Goal: Transaction & Acquisition: Book appointment/travel/reservation

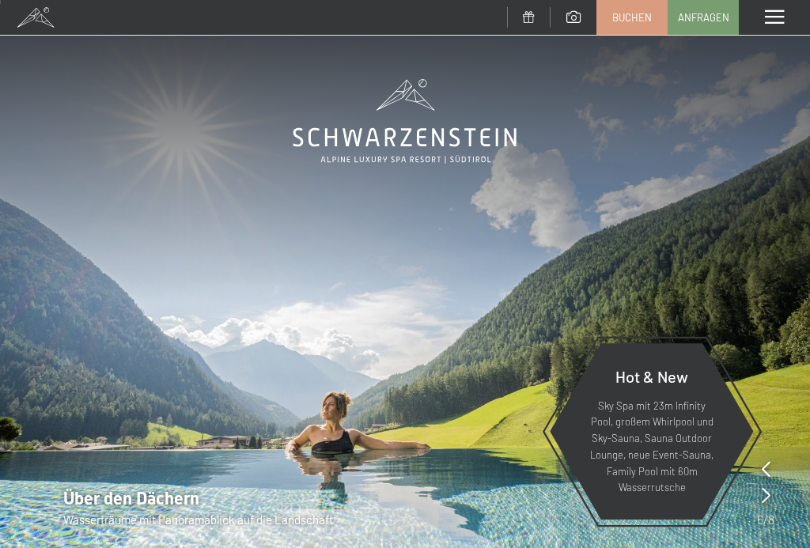
scroll to position [2, 0]
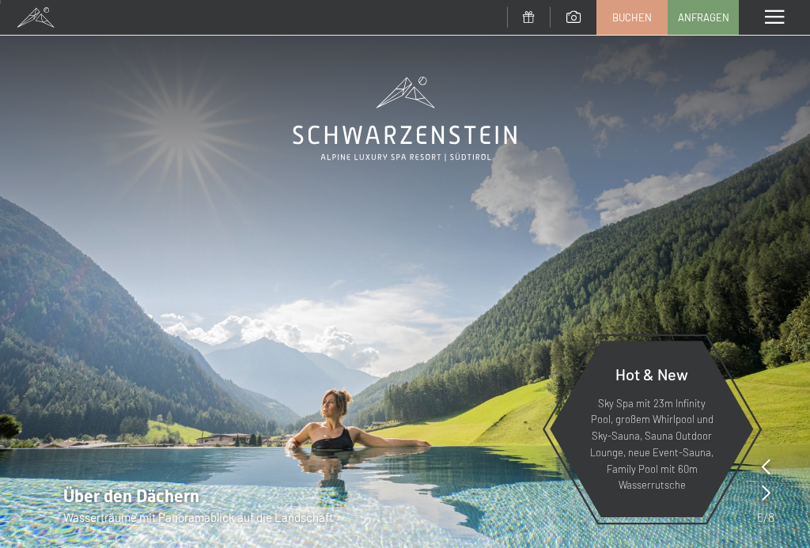
click at [774, 13] on span at bounding box center [774, 17] width 19 height 14
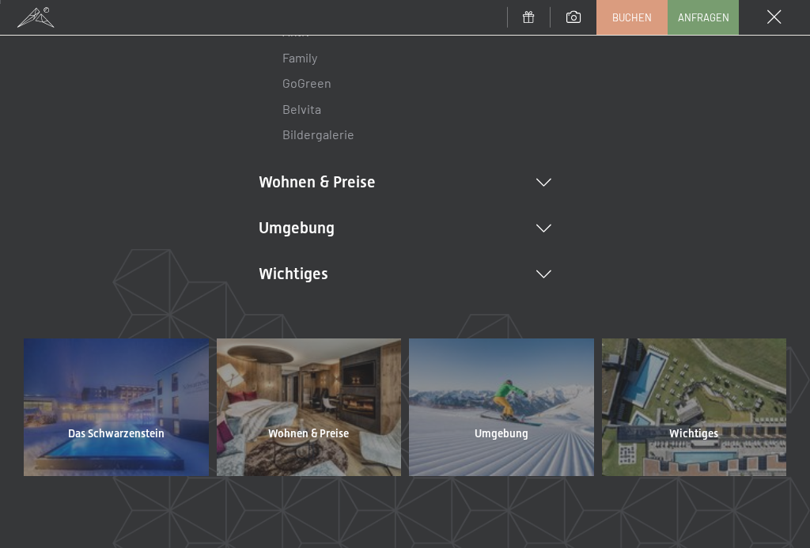
scroll to position [278, 0]
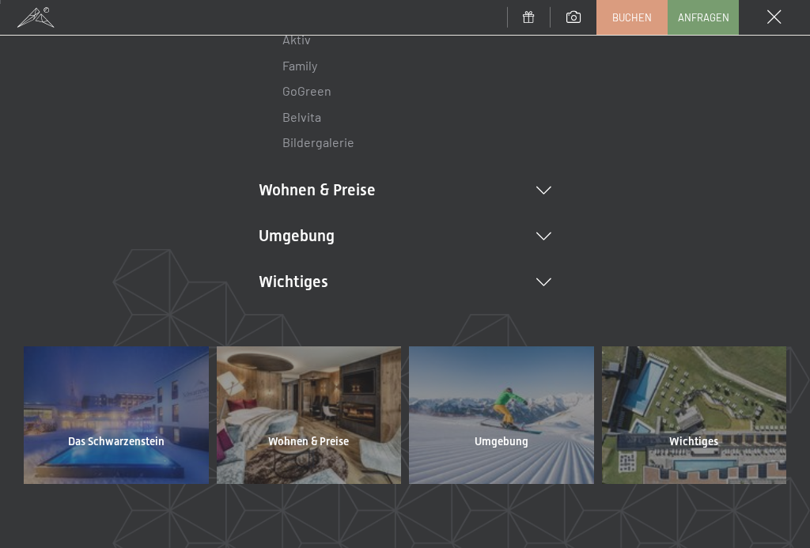
click at [323, 184] on li "Wohnen & Preise Inklusivleistungen Zimmer & Preise Liste Angebote Liste Familie…" at bounding box center [405, 190] width 293 height 22
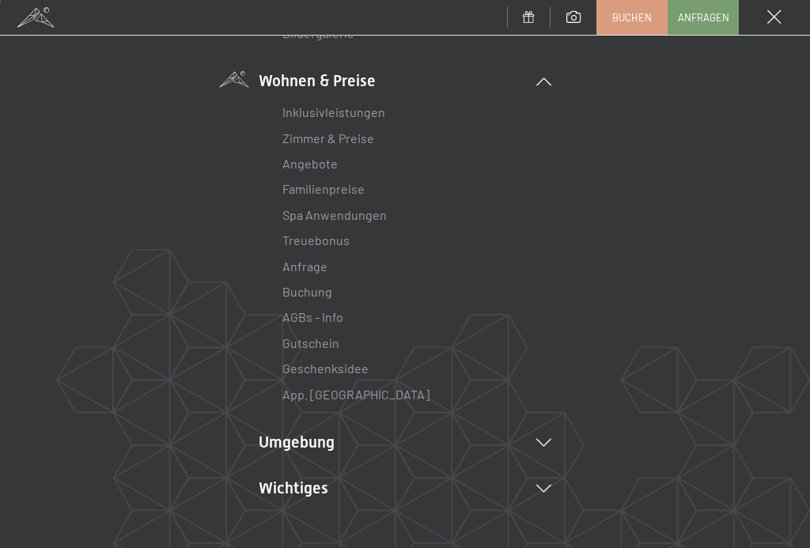
scroll to position [388, 0]
click at [312, 166] on link "Angebote" at bounding box center [309, 161] width 55 height 15
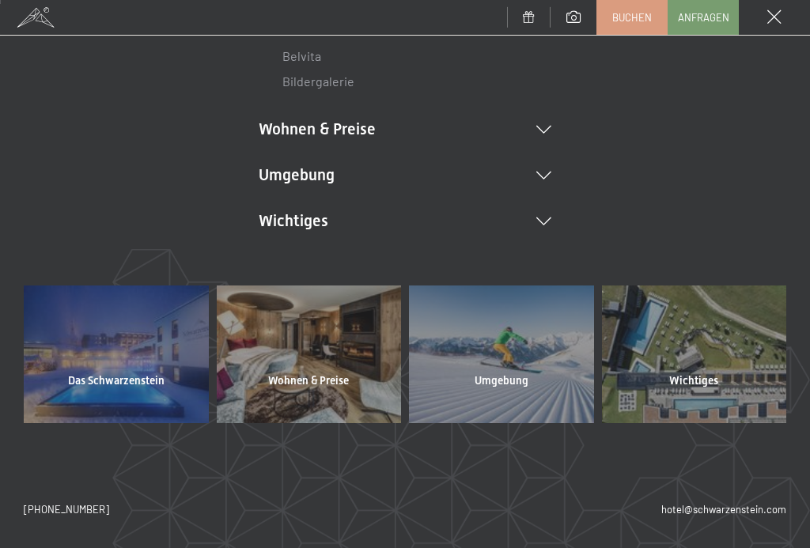
scroll to position [335, 0]
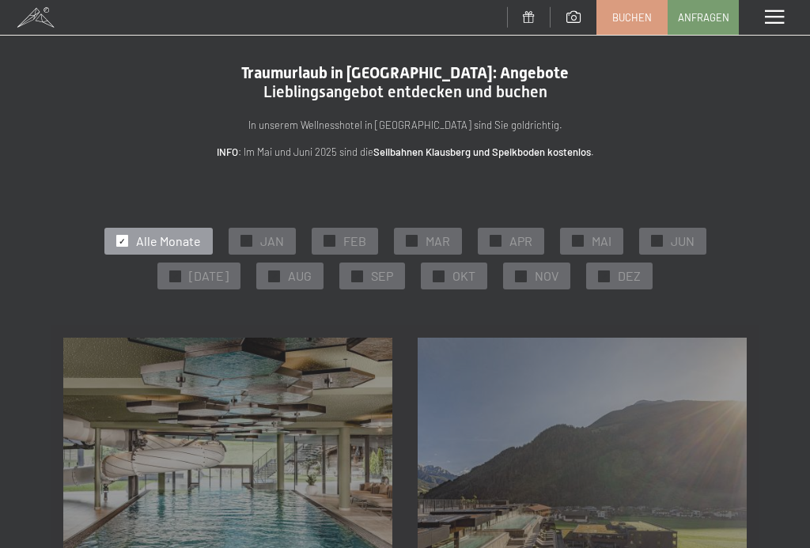
click at [361, 279] on div "✓ SEP" at bounding box center [372, 276] width 66 height 27
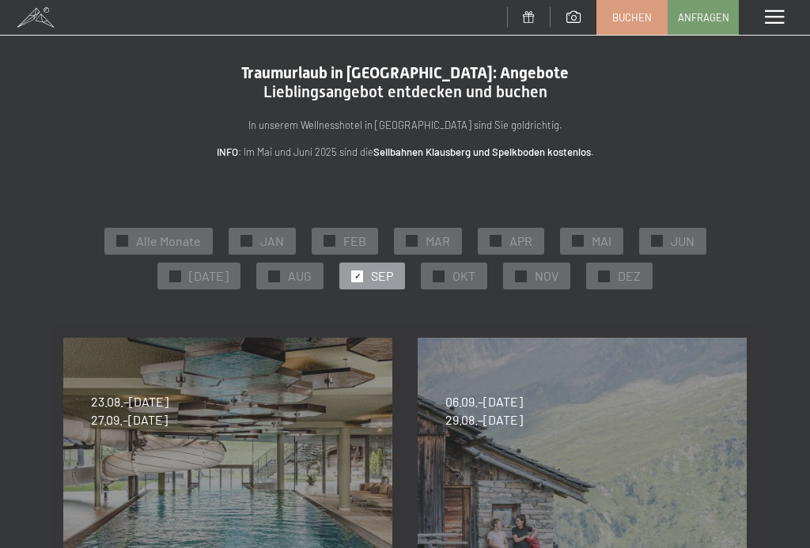
click at [433, 277] on div at bounding box center [439, 276] width 12 height 12
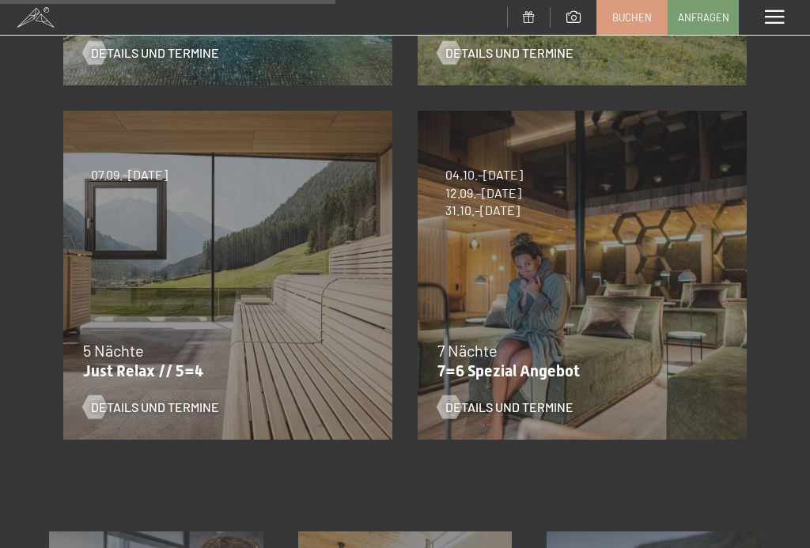
scroll to position [583, 0]
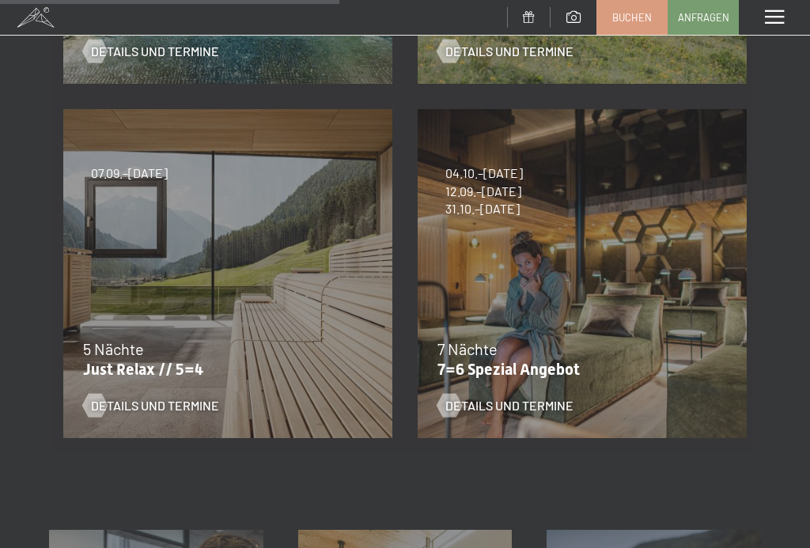
click at [494, 412] on span "Details und Termine" at bounding box center [509, 405] width 128 height 17
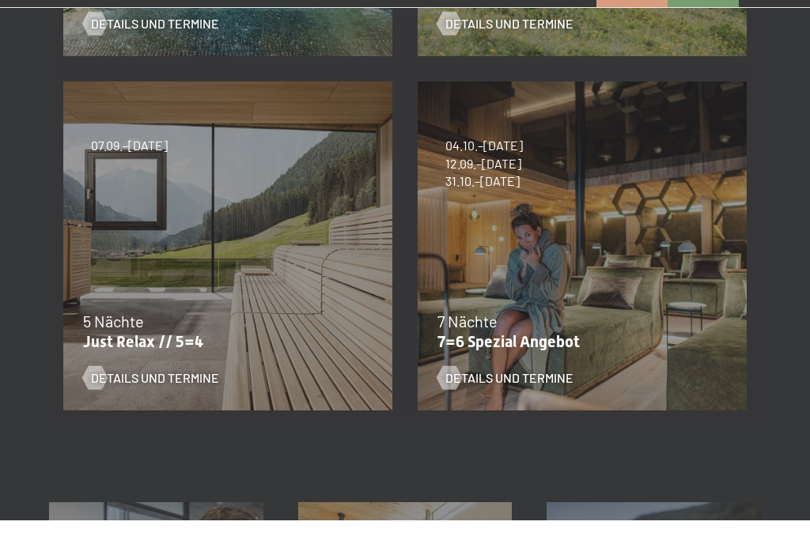
scroll to position [611, 0]
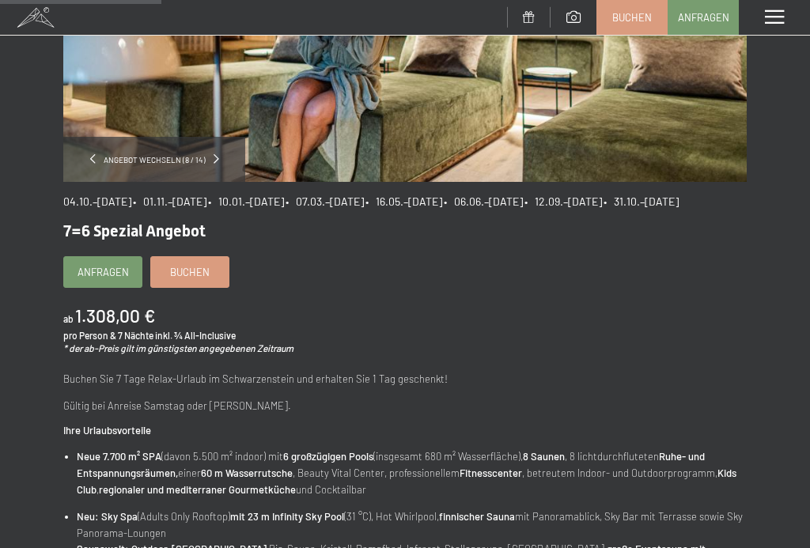
scroll to position [312, 0]
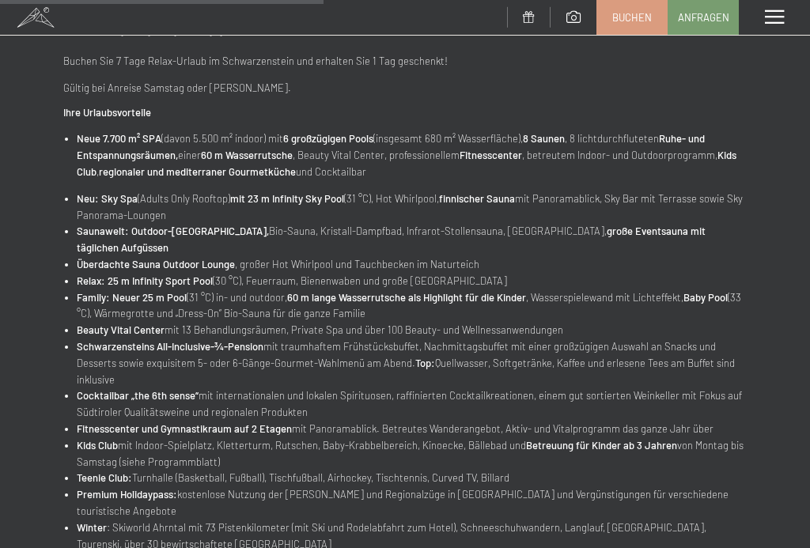
click at [40, 169] on div "Angebot wechseln (8 / 14) 04.10.–26.10.2025 • 01.11.–21.12.2025 • 10.01.–01.02.…" at bounding box center [405, 64] width 810 height 1169
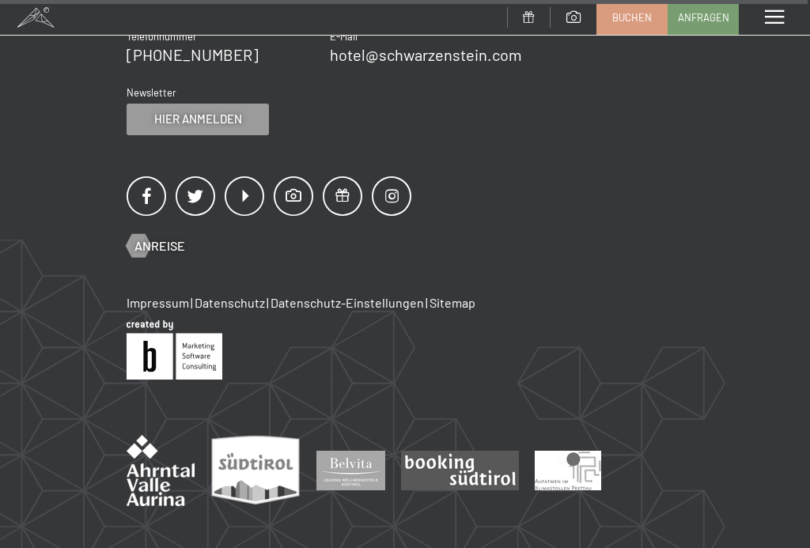
scroll to position [1625, 0]
click at [568, 450] on img at bounding box center [568, 470] width 66 height 40
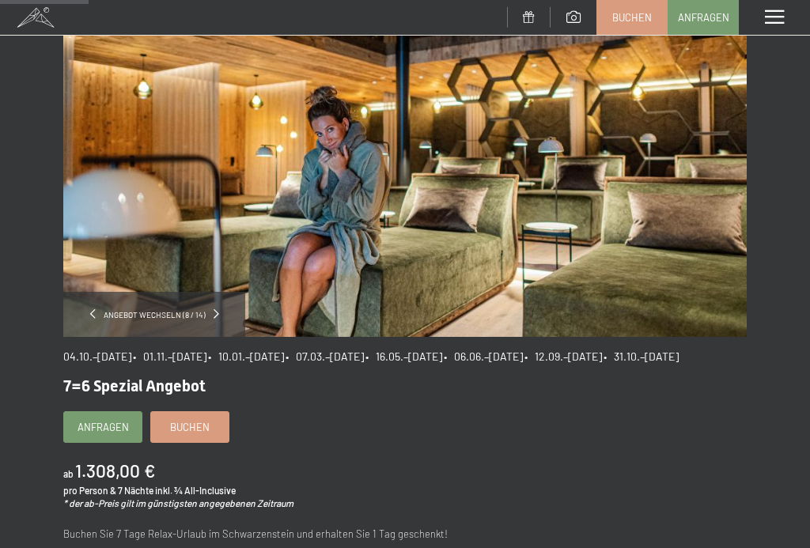
scroll to position [0, 0]
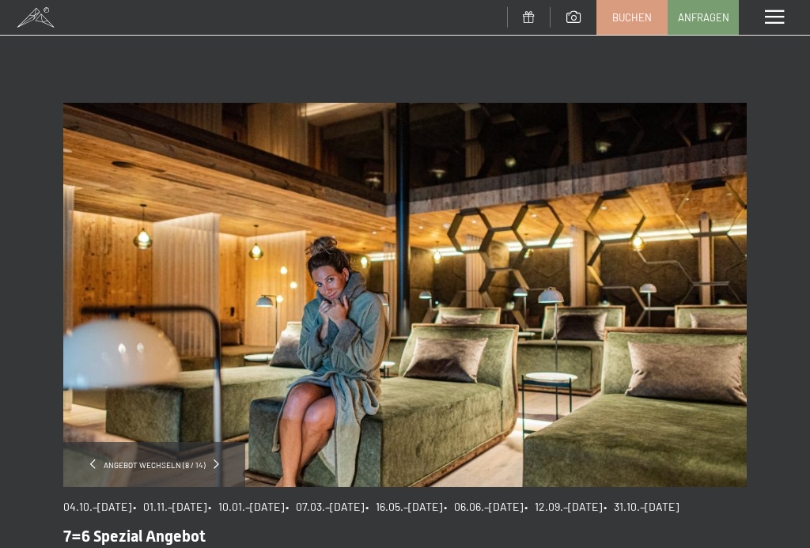
click at [778, 19] on span at bounding box center [774, 17] width 19 height 14
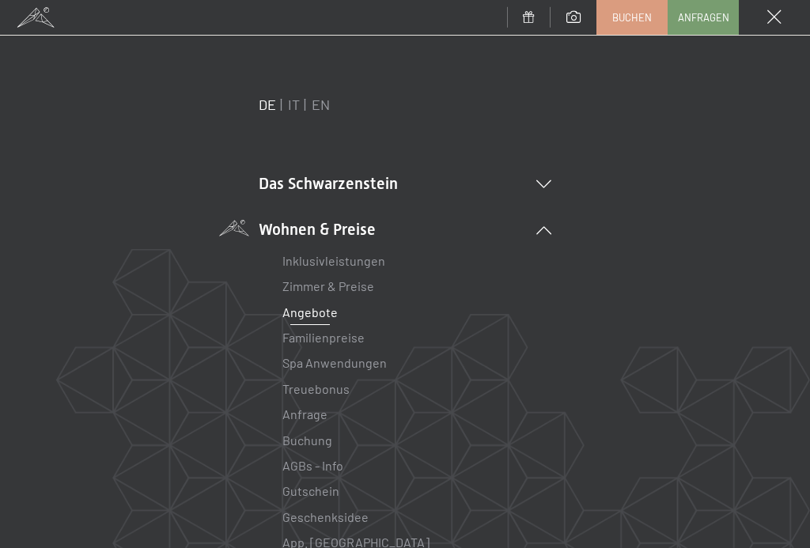
click at [314, 282] on link "Zimmer & Preise" at bounding box center [328, 285] width 92 height 15
